Goal: Transaction & Acquisition: Purchase product/service

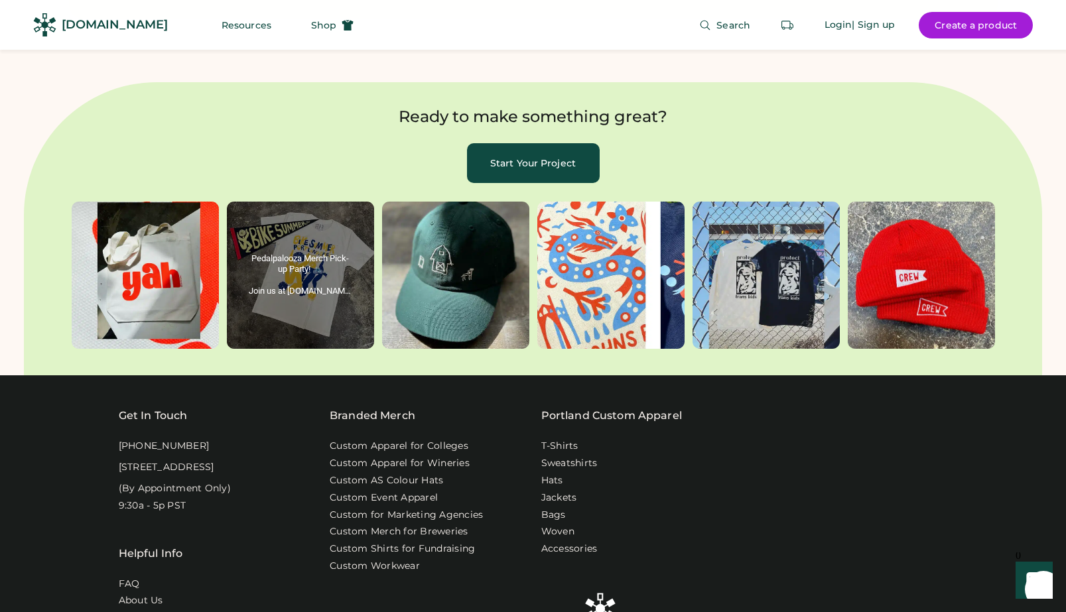
scroll to position [4038, 0]
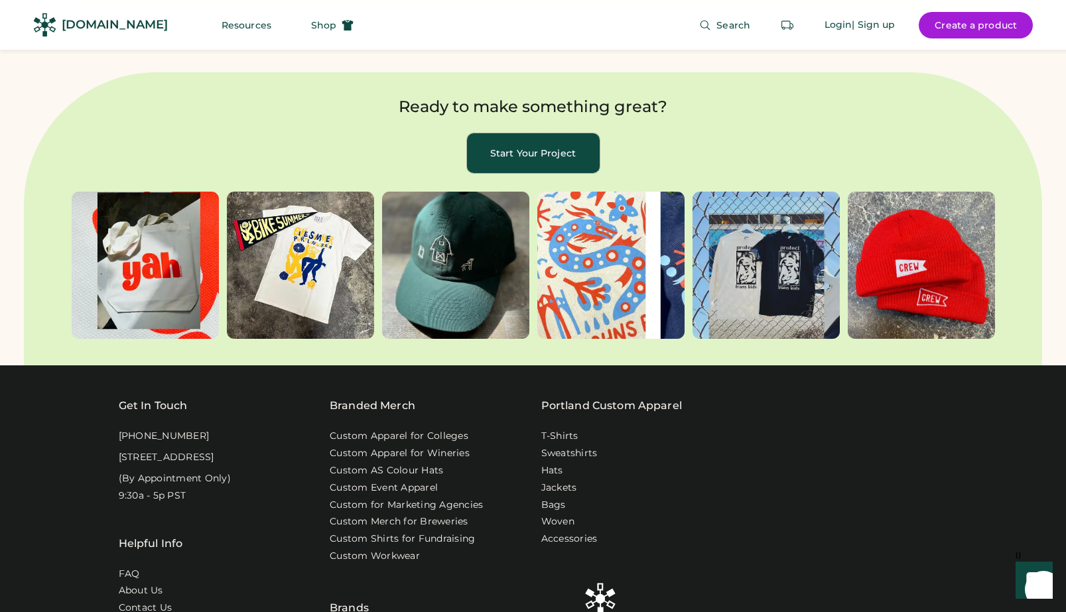
click at [543, 133] on button "Start Your Project" at bounding box center [533, 153] width 133 height 40
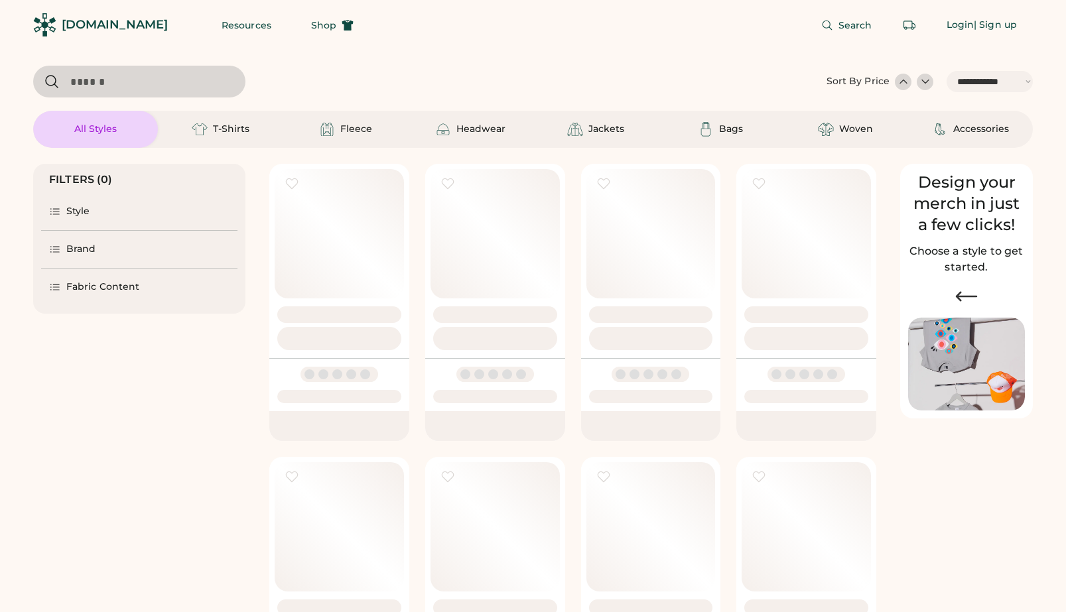
select select "*****"
select select "*"
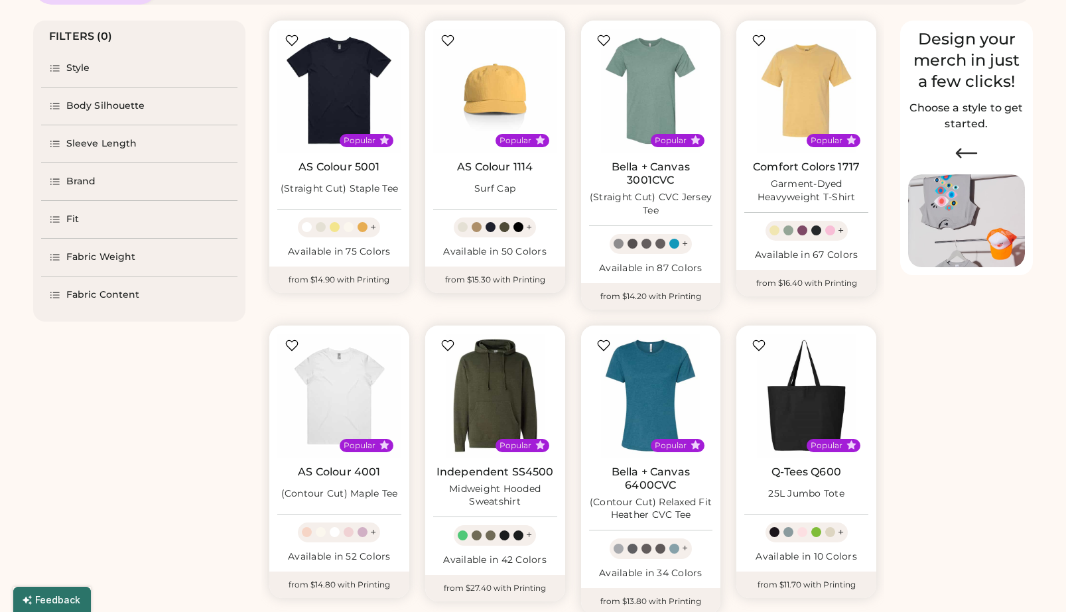
scroll to position [170, 0]
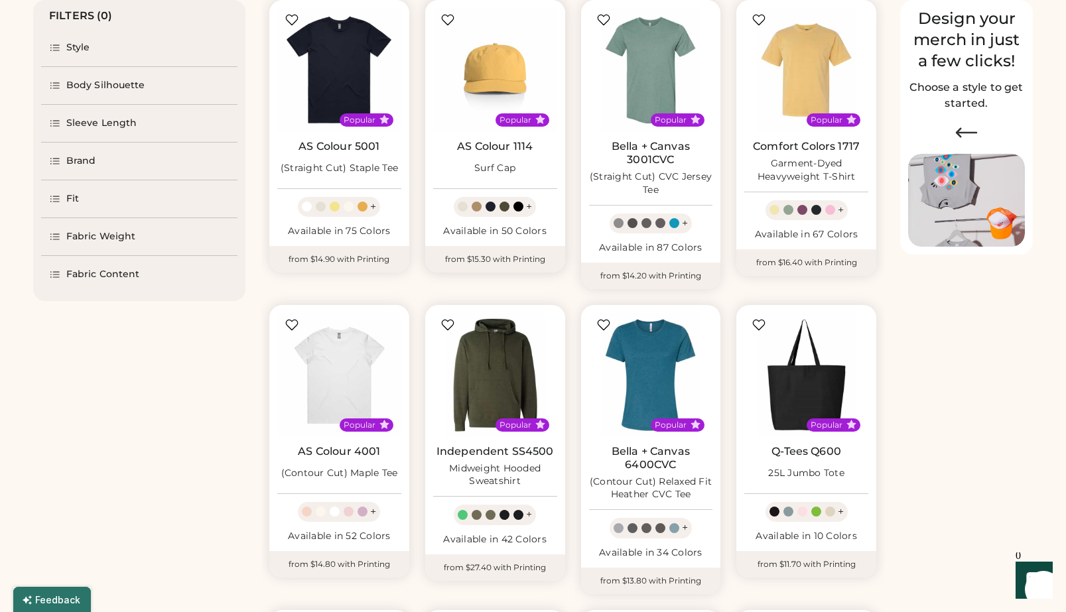
select select "*****"
select select "*"
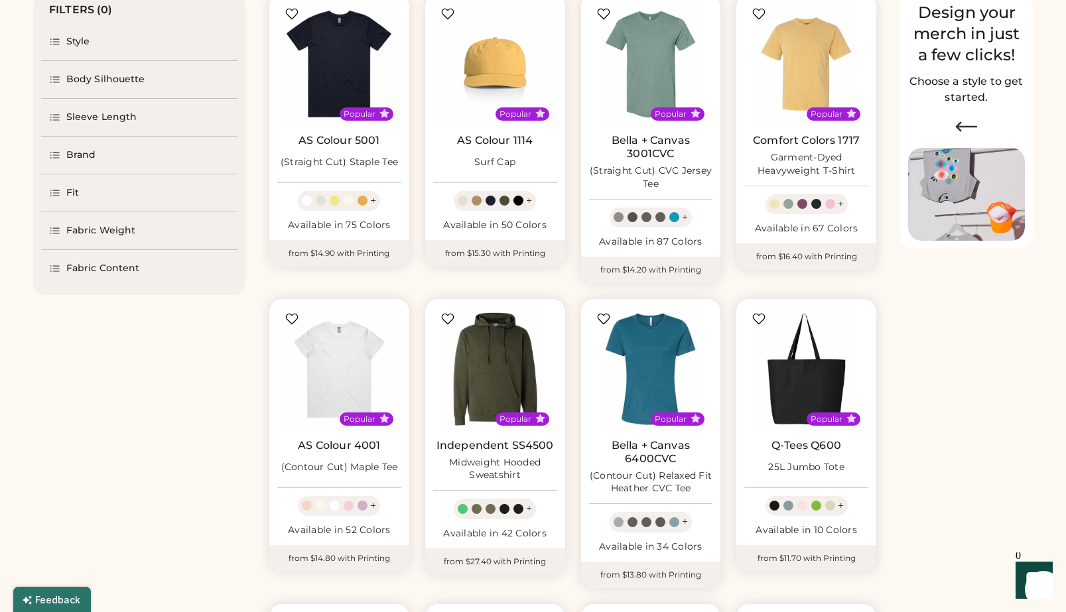
scroll to position [145, 0]
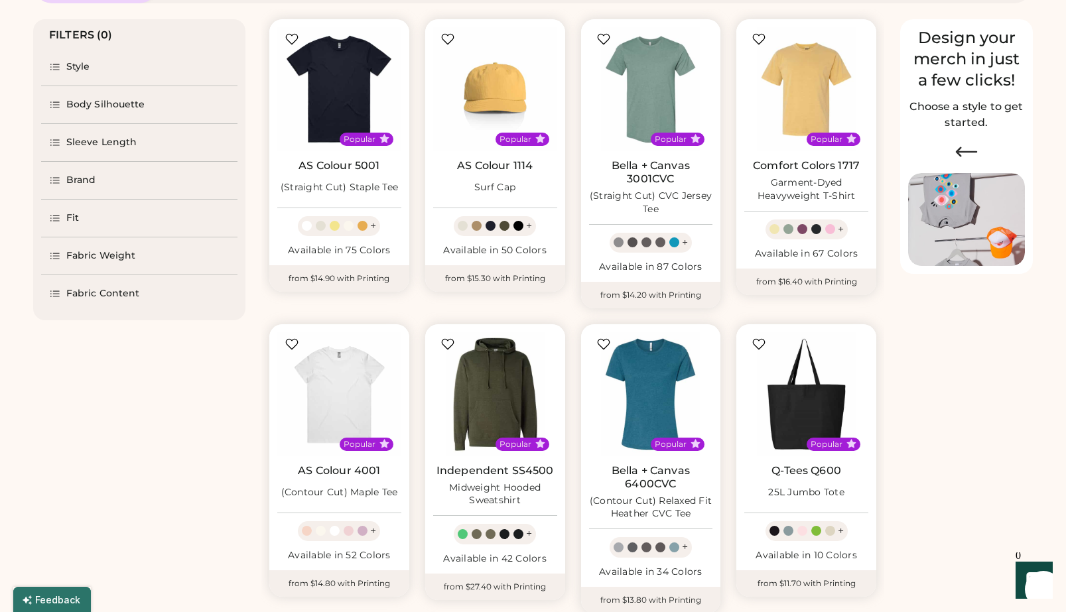
click at [102, 79] on div "Style" at bounding box center [139, 66] width 196 height 37
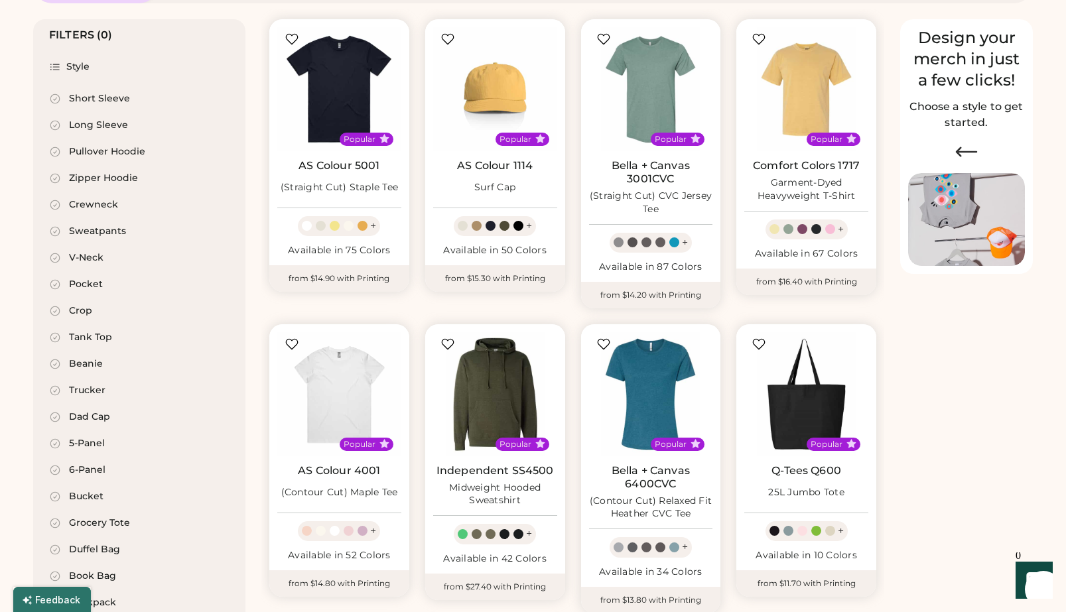
scroll to position [0, 0]
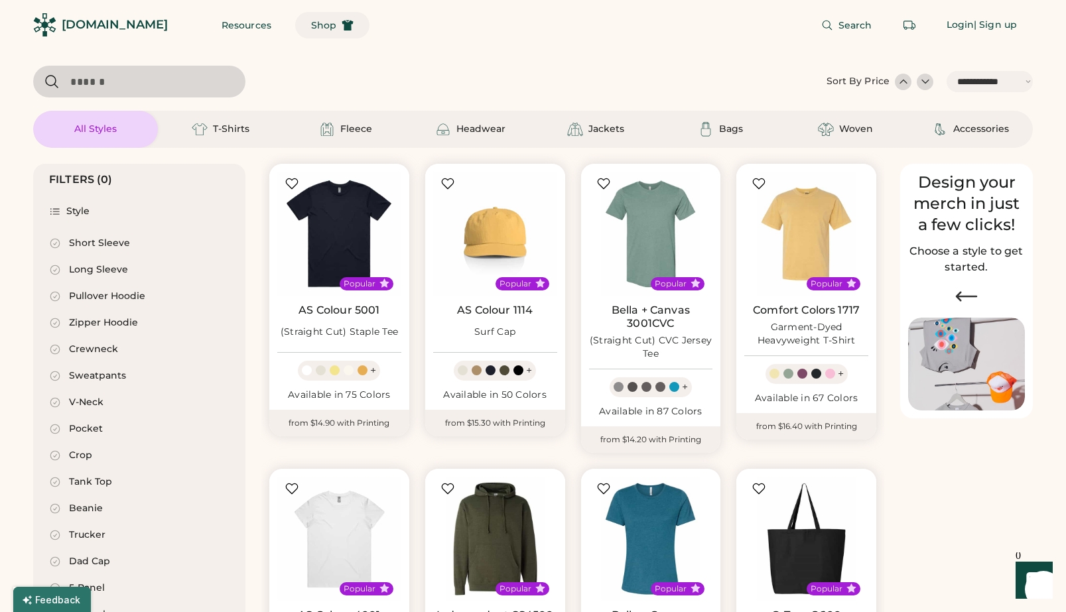
click at [311, 29] on span "Shop" at bounding box center [323, 25] width 25 height 9
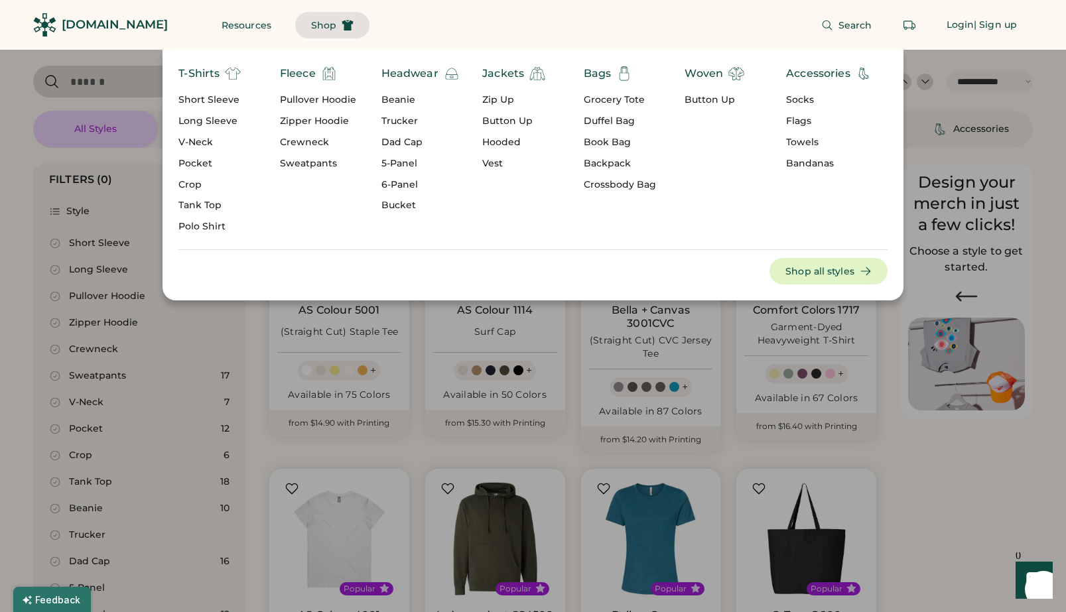
click at [622, 102] on div "Grocery Tote" at bounding box center [620, 100] width 72 height 13
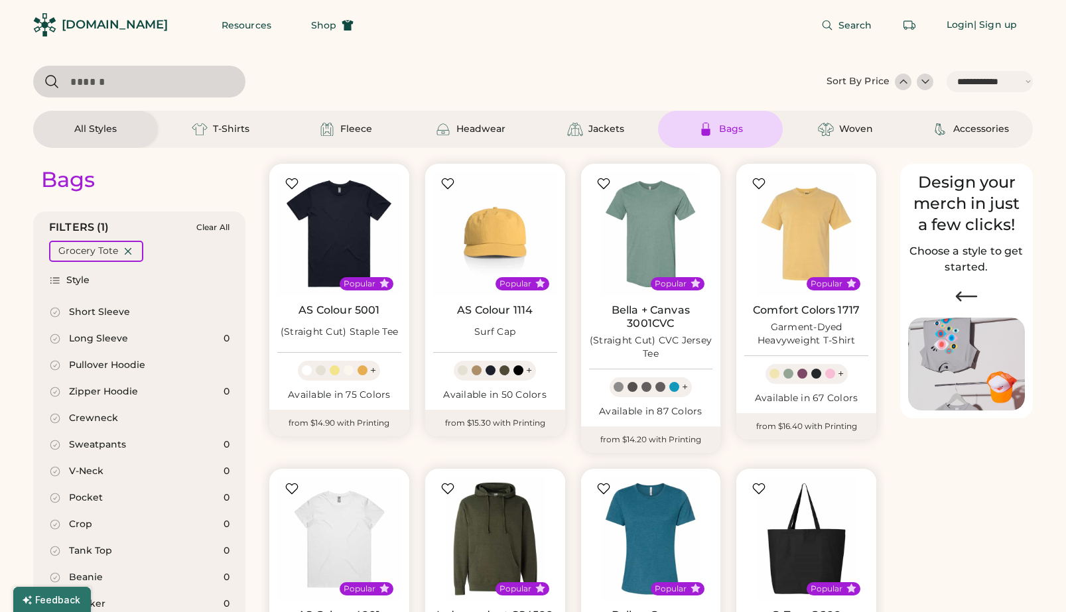
select select "*"
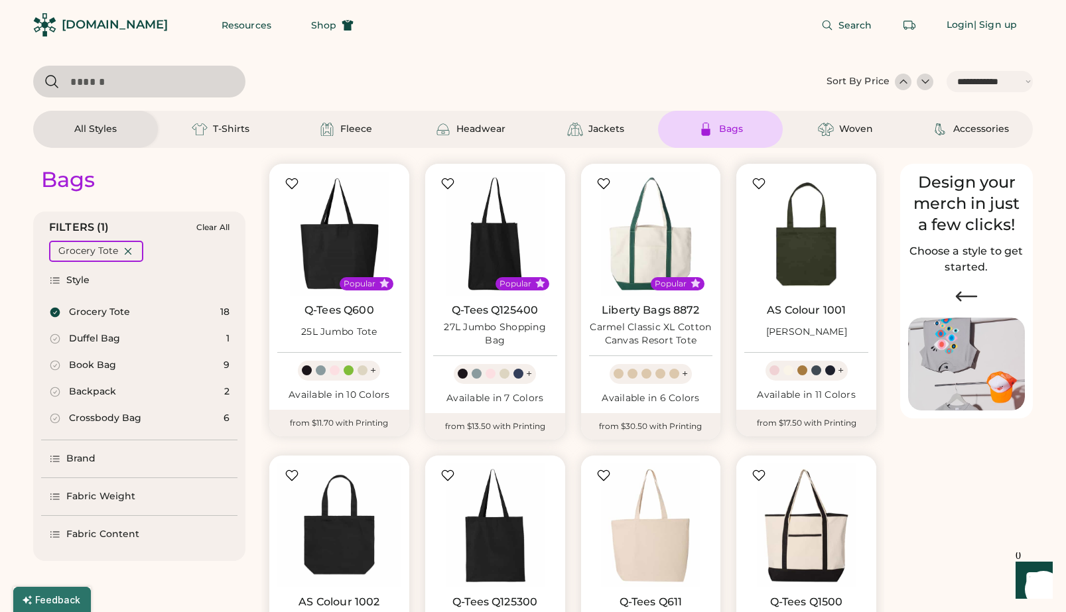
click at [807, 267] on img at bounding box center [806, 234] width 124 height 124
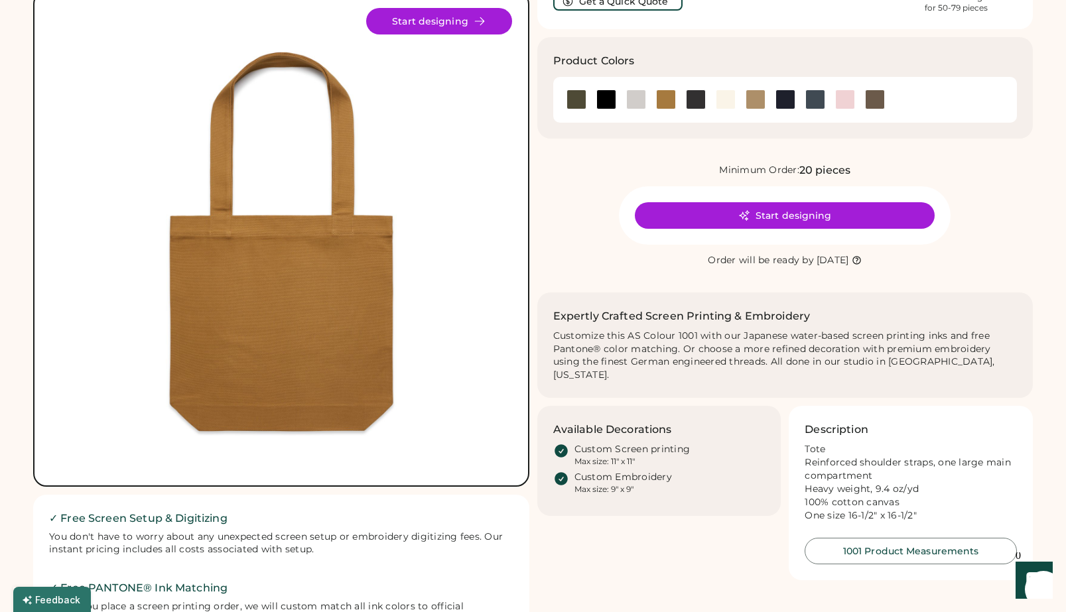
scroll to position [115, 0]
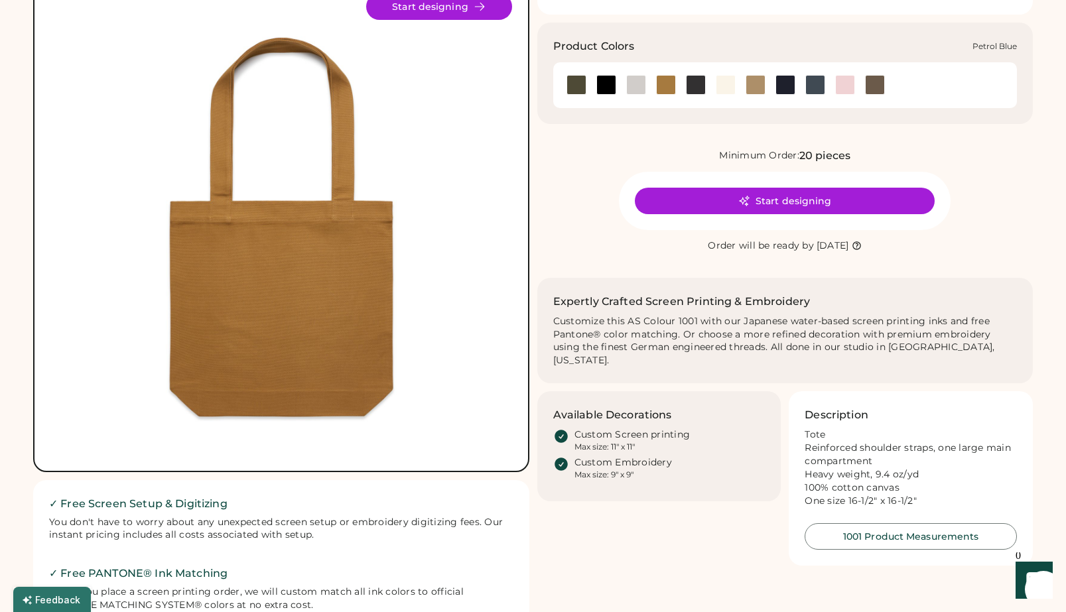
click at [812, 85] on div at bounding box center [815, 85] width 20 height 20
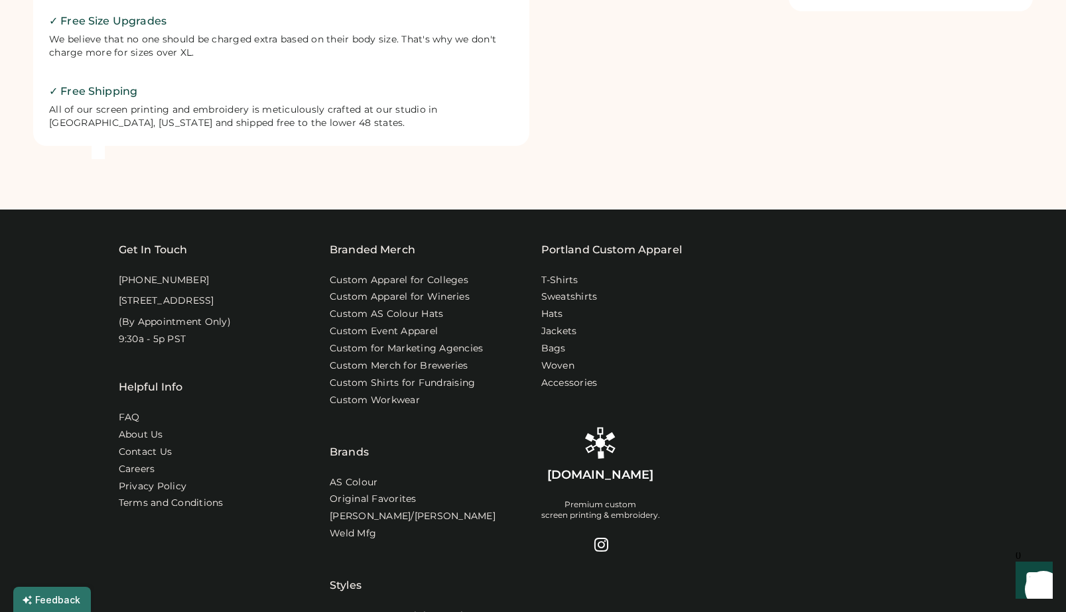
scroll to position [820, 0]
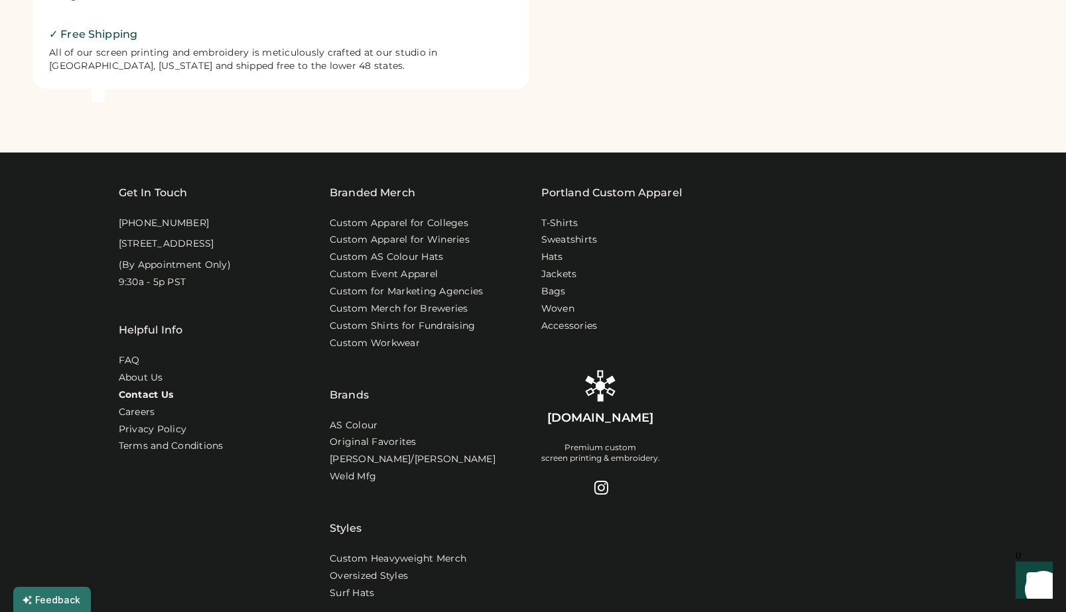
click at [167, 402] on link "Contact Us" at bounding box center [146, 395] width 55 height 13
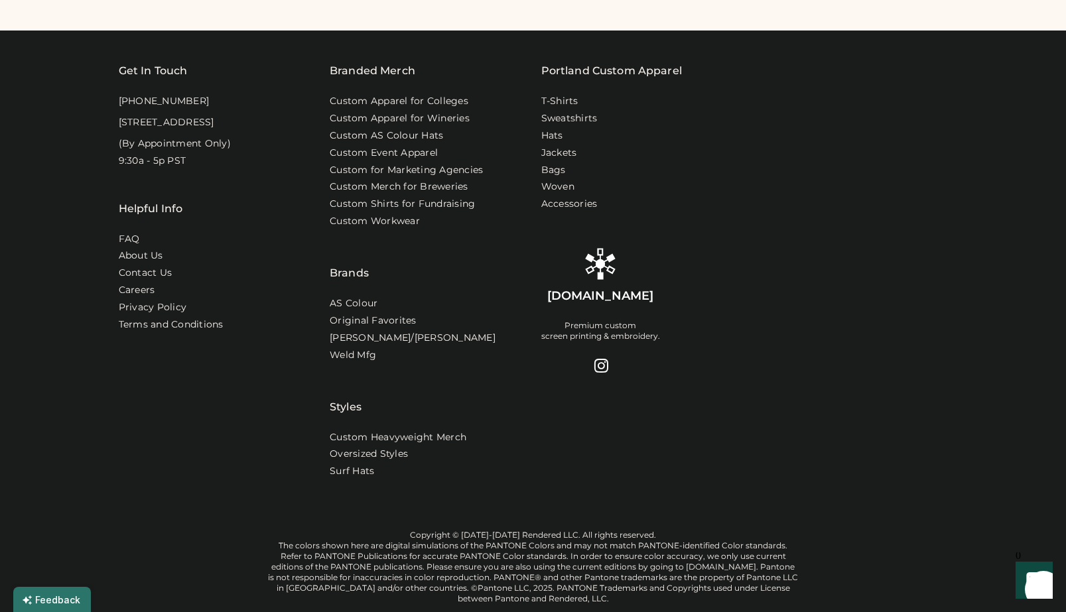
scroll to position [214, 0]
